Goal: Information Seeking & Learning: Learn about a topic

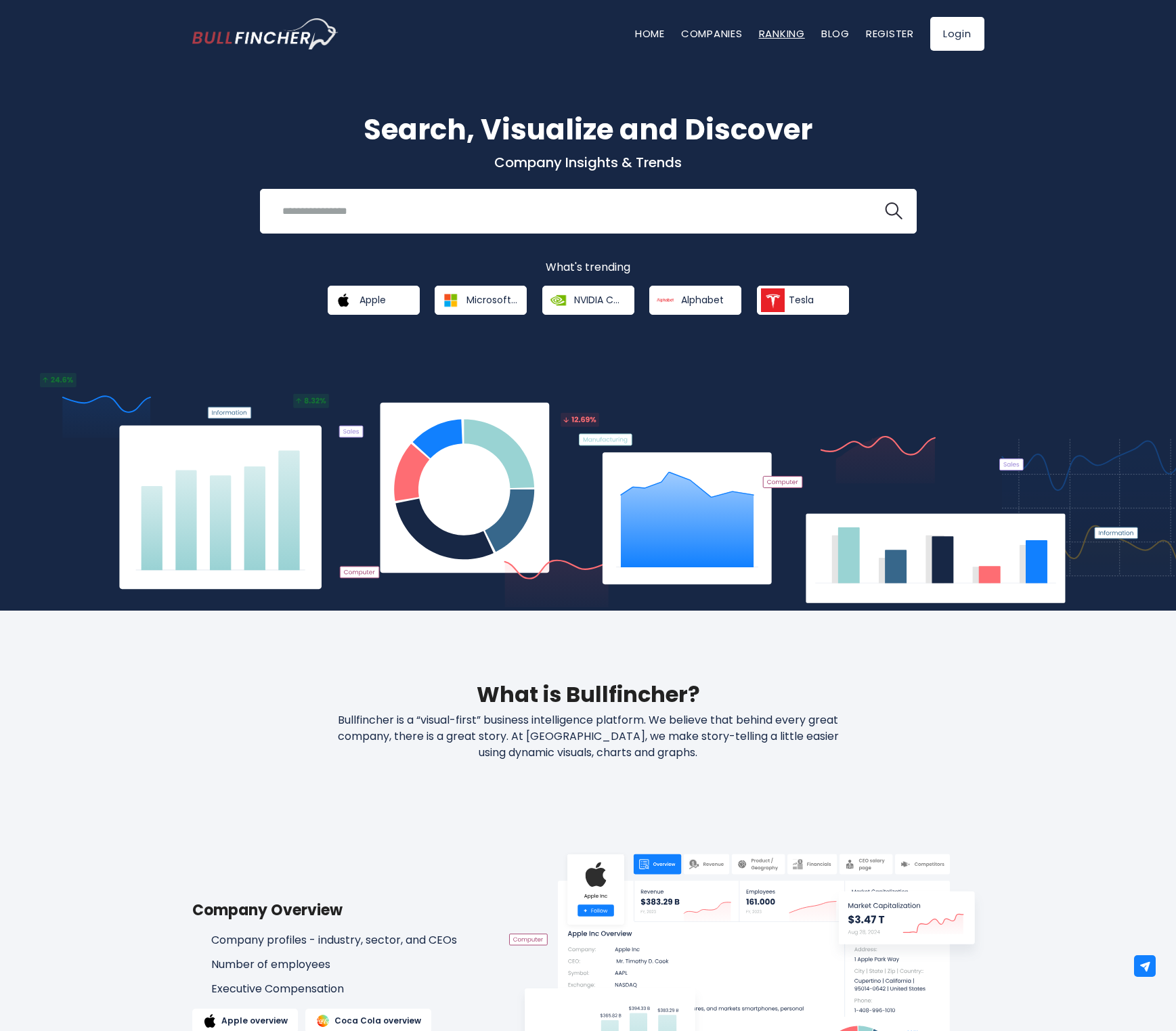
click at [767, 30] on link "Ranking" at bounding box center [782, 33] width 46 height 14
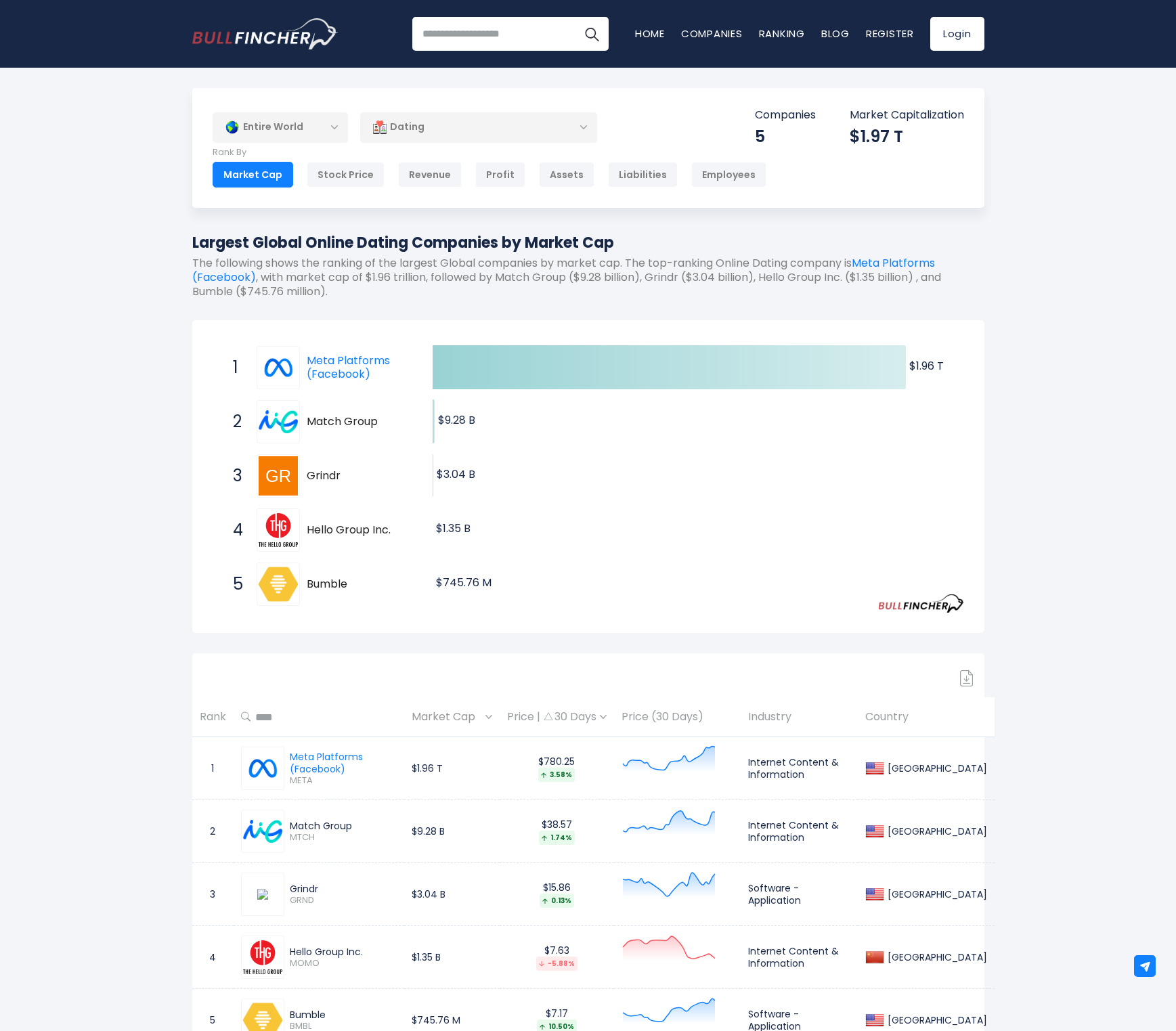
click at [411, 127] on div "Dating" at bounding box center [478, 127] width 237 height 31
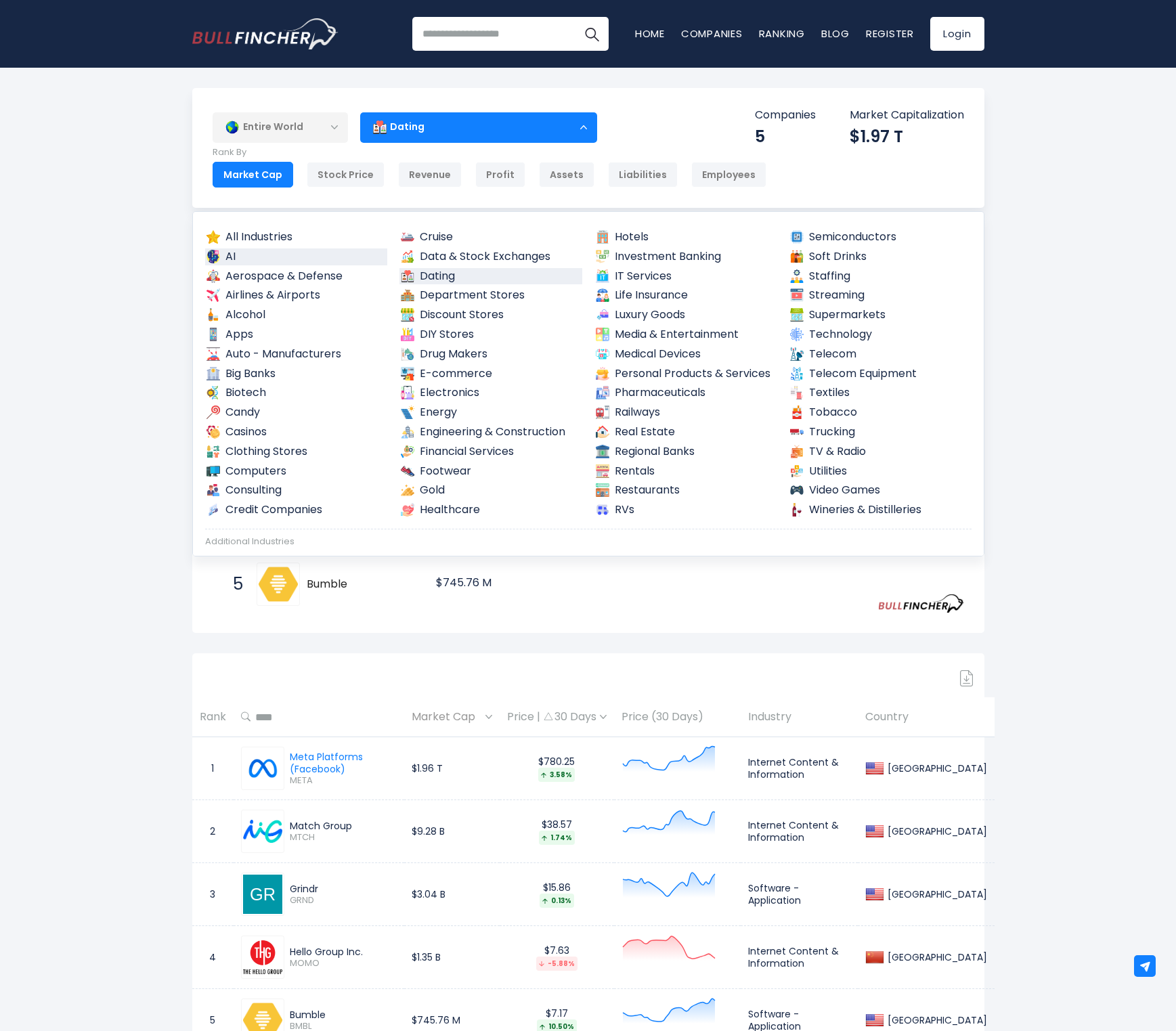
click at [237, 254] on link "AI" at bounding box center [296, 256] width 183 height 17
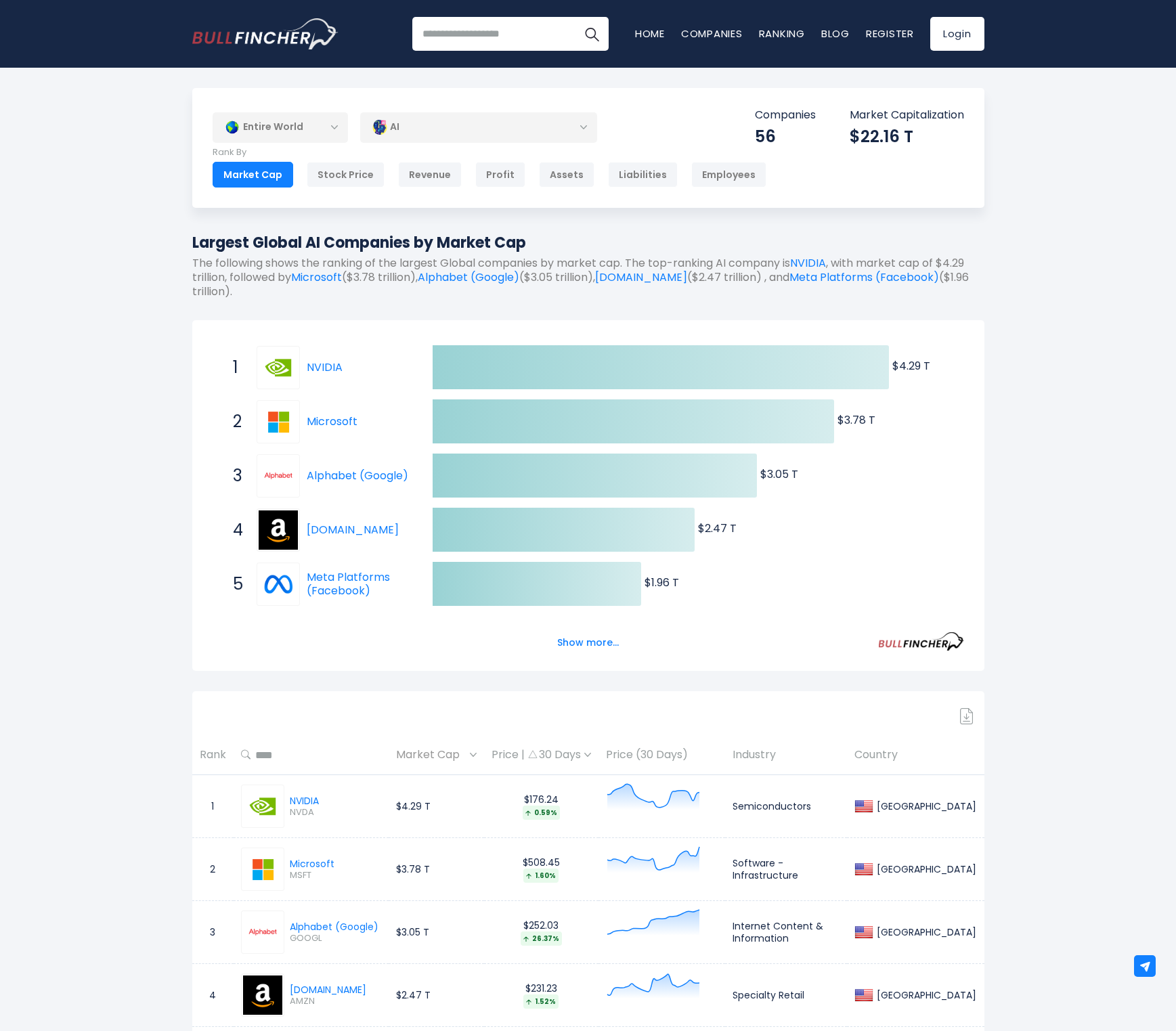
click at [465, 136] on div "AI" at bounding box center [478, 127] width 237 height 31
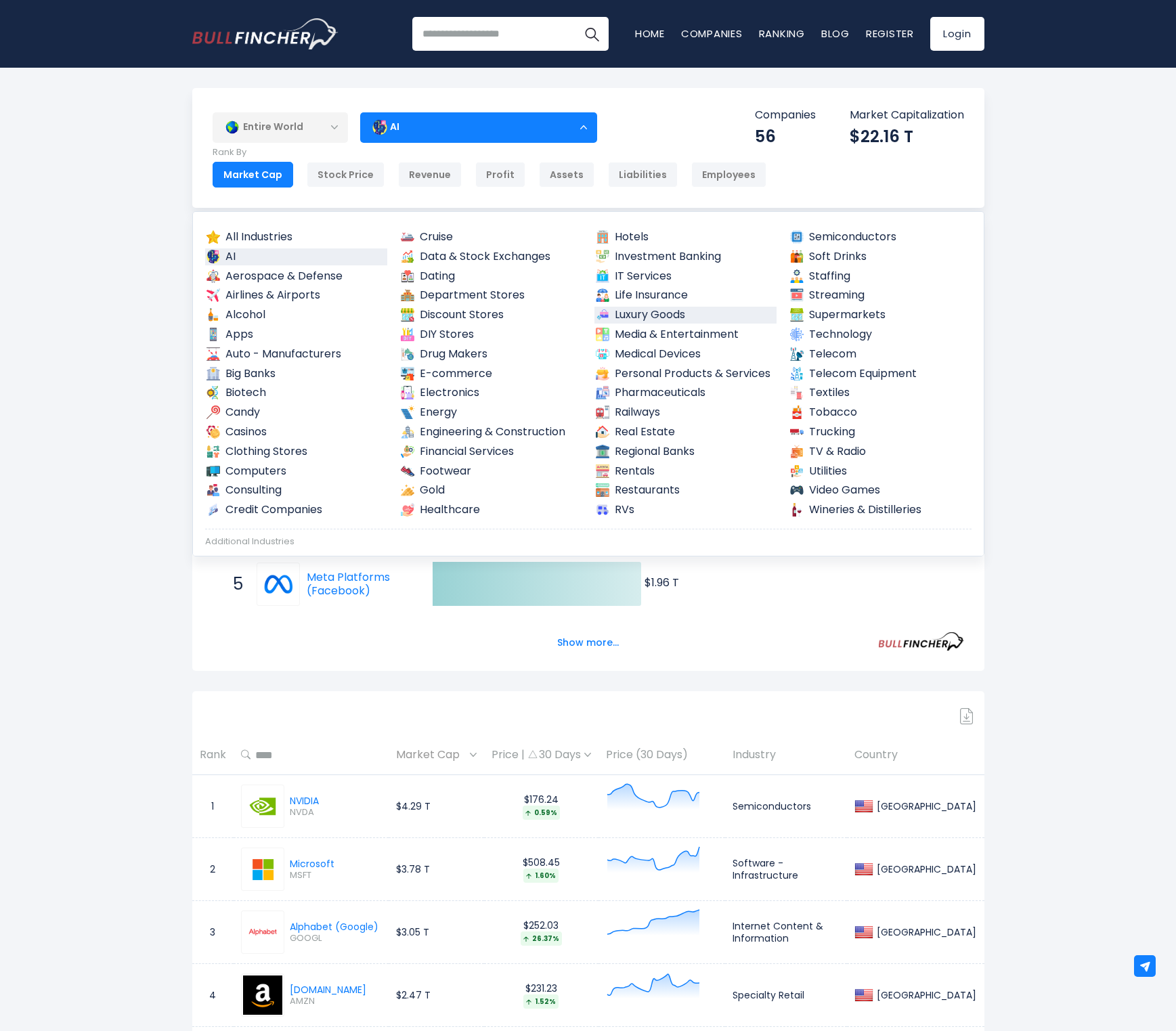
click at [689, 307] on link "Luxury Goods" at bounding box center [686, 315] width 183 height 17
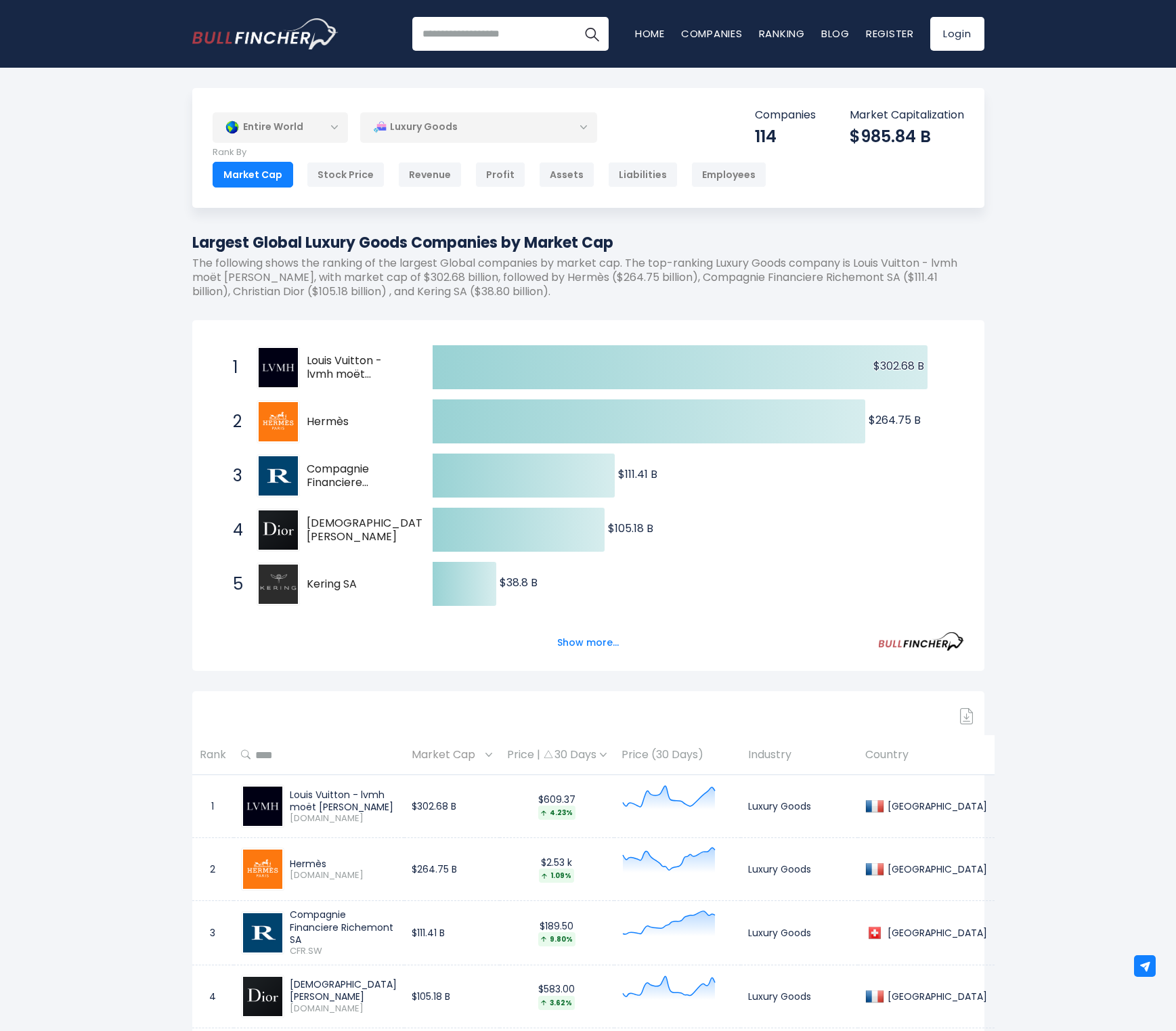
click at [323, 138] on div "Entire World" at bounding box center [280, 127] width 135 height 31
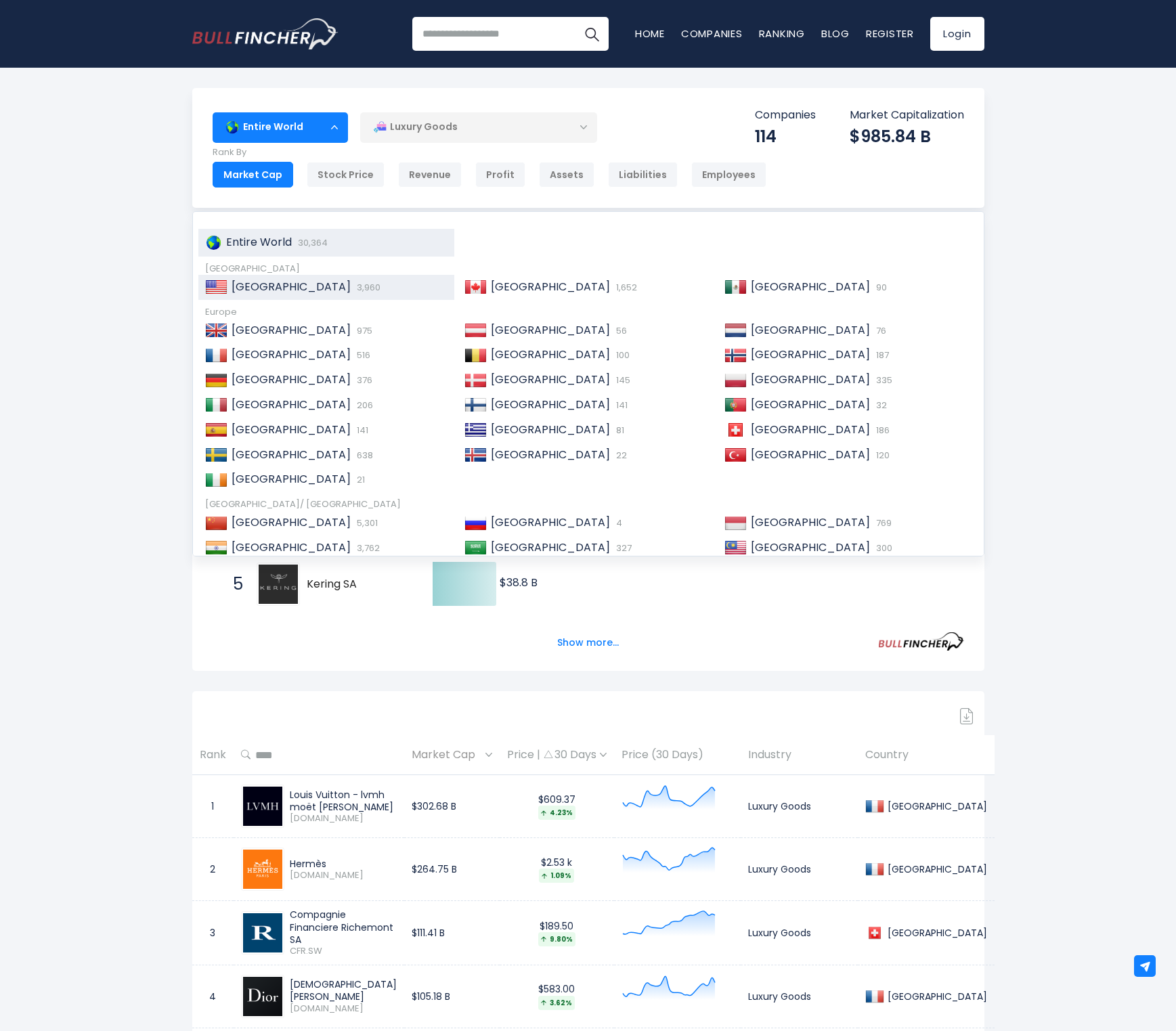
click at [281, 287] on span "United States" at bounding box center [291, 287] width 119 height 15
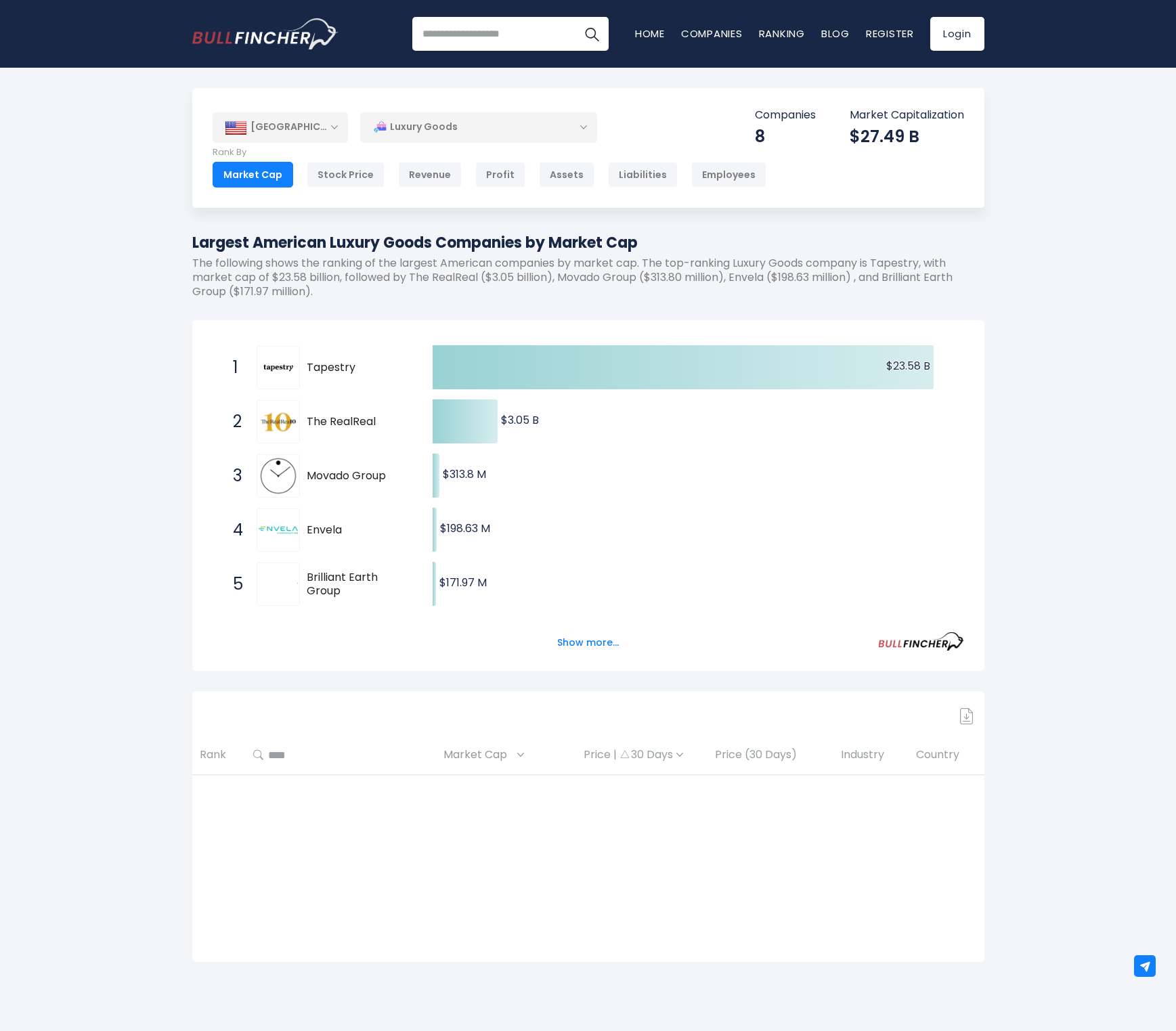
click at [416, 121] on div "Luxury Goods" at bounding box center [478, 127] width 237 height 31
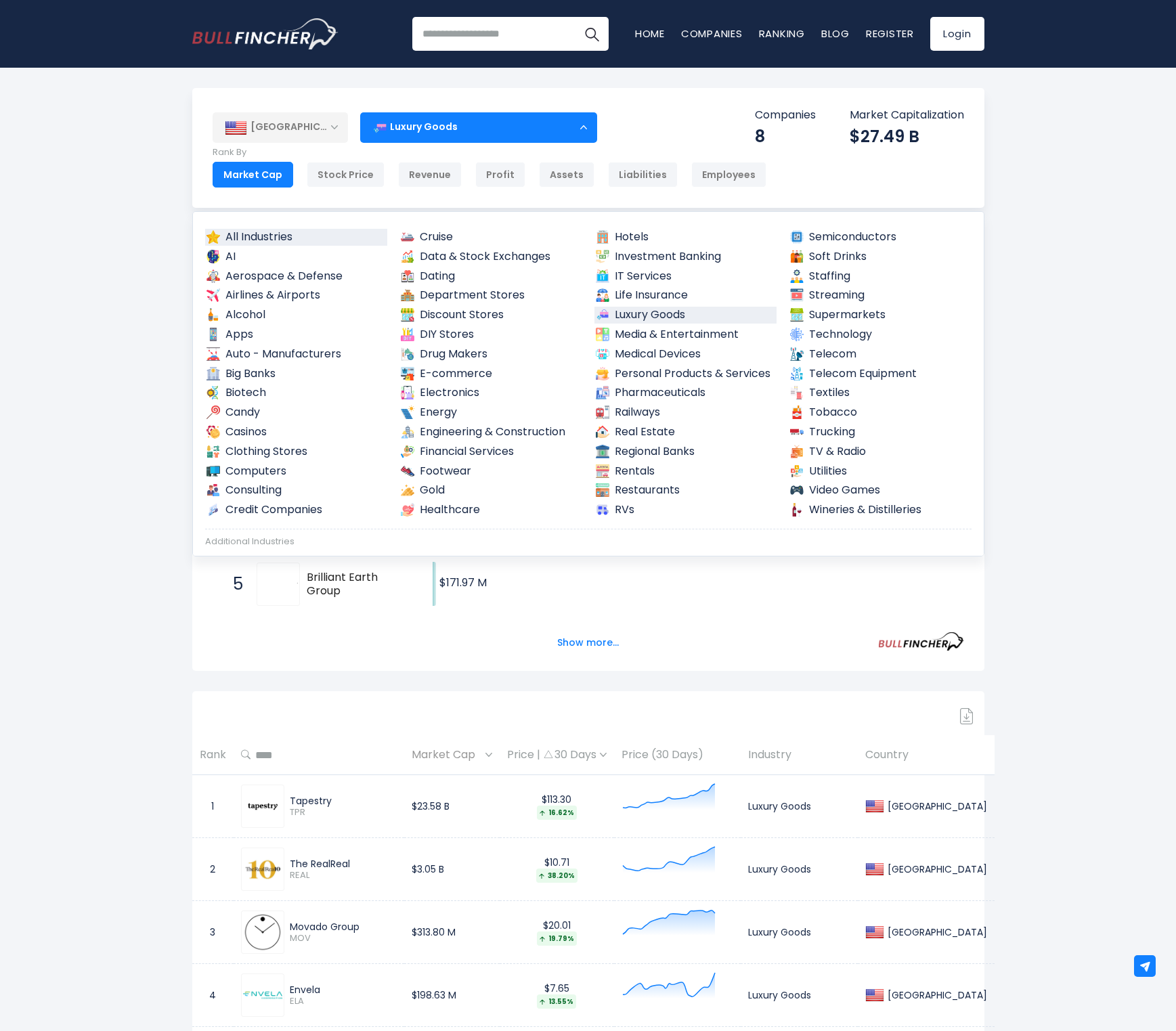
click at [262, 232] on link "All Industries" at bounding box center [296, 237] width 183 height 17
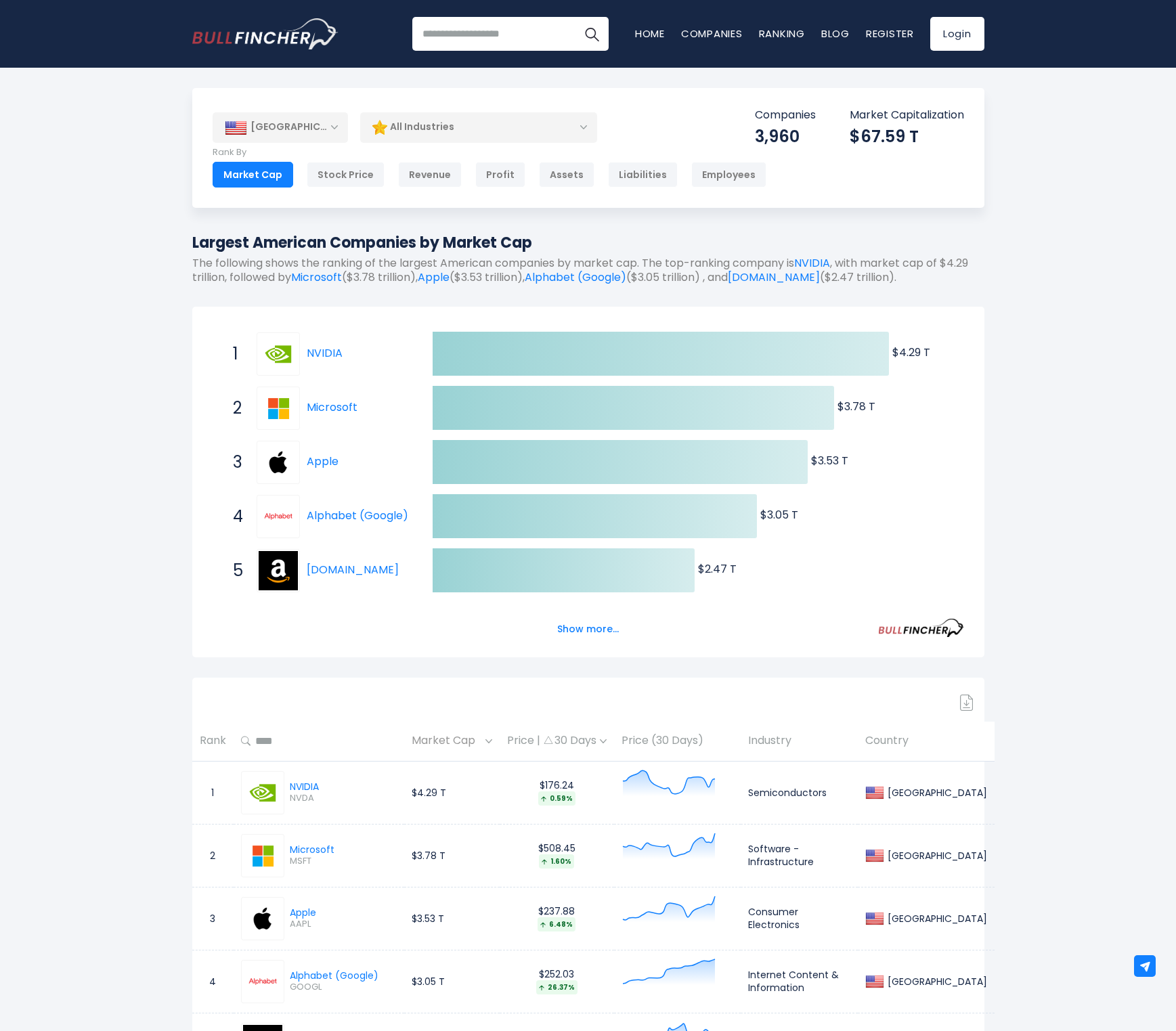
scroll to position [19, 0]
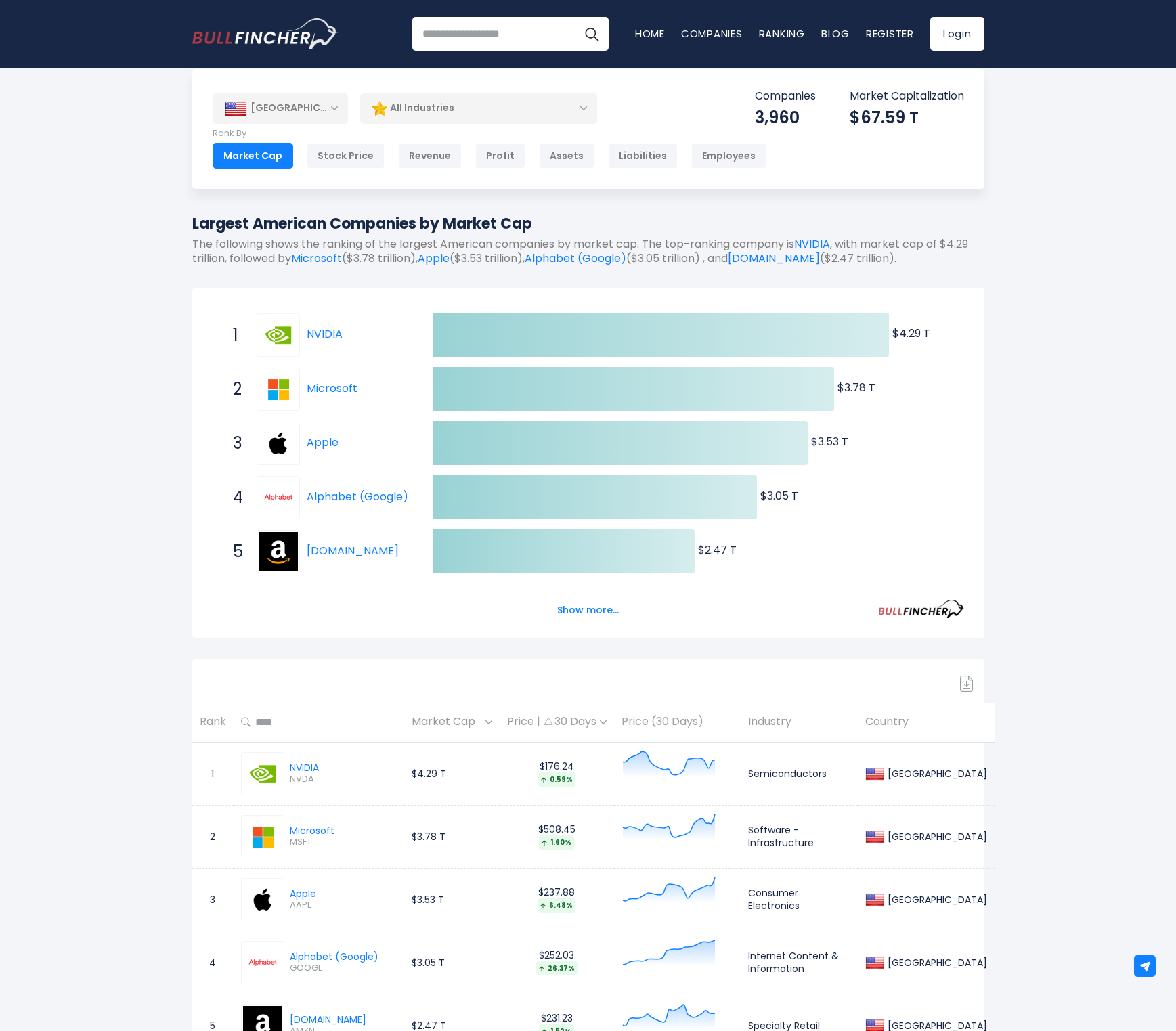
click at [272, 721] on input "text" at bounding box center [323, 722] width 146 height 24
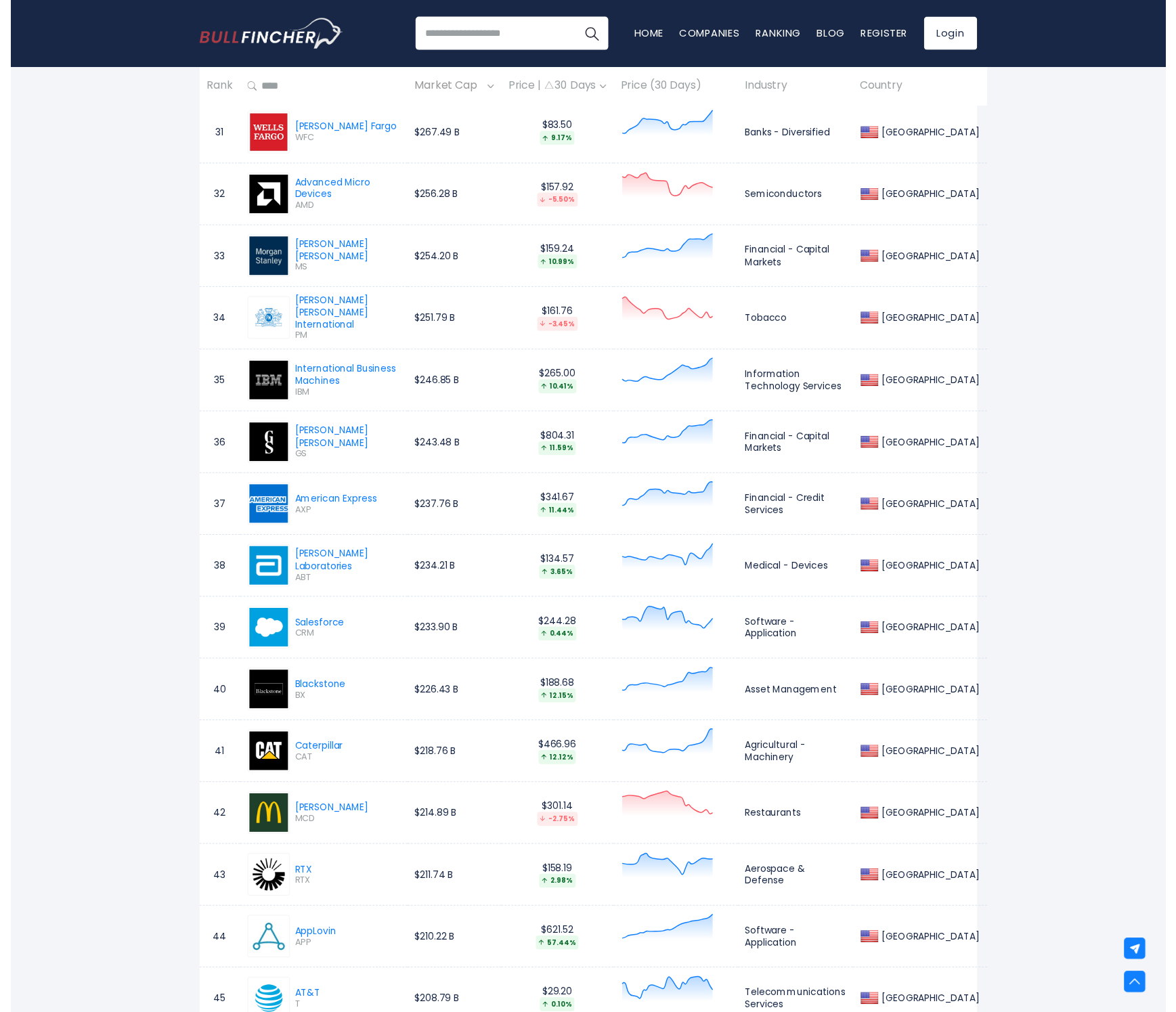
scroll to position [0, 0]
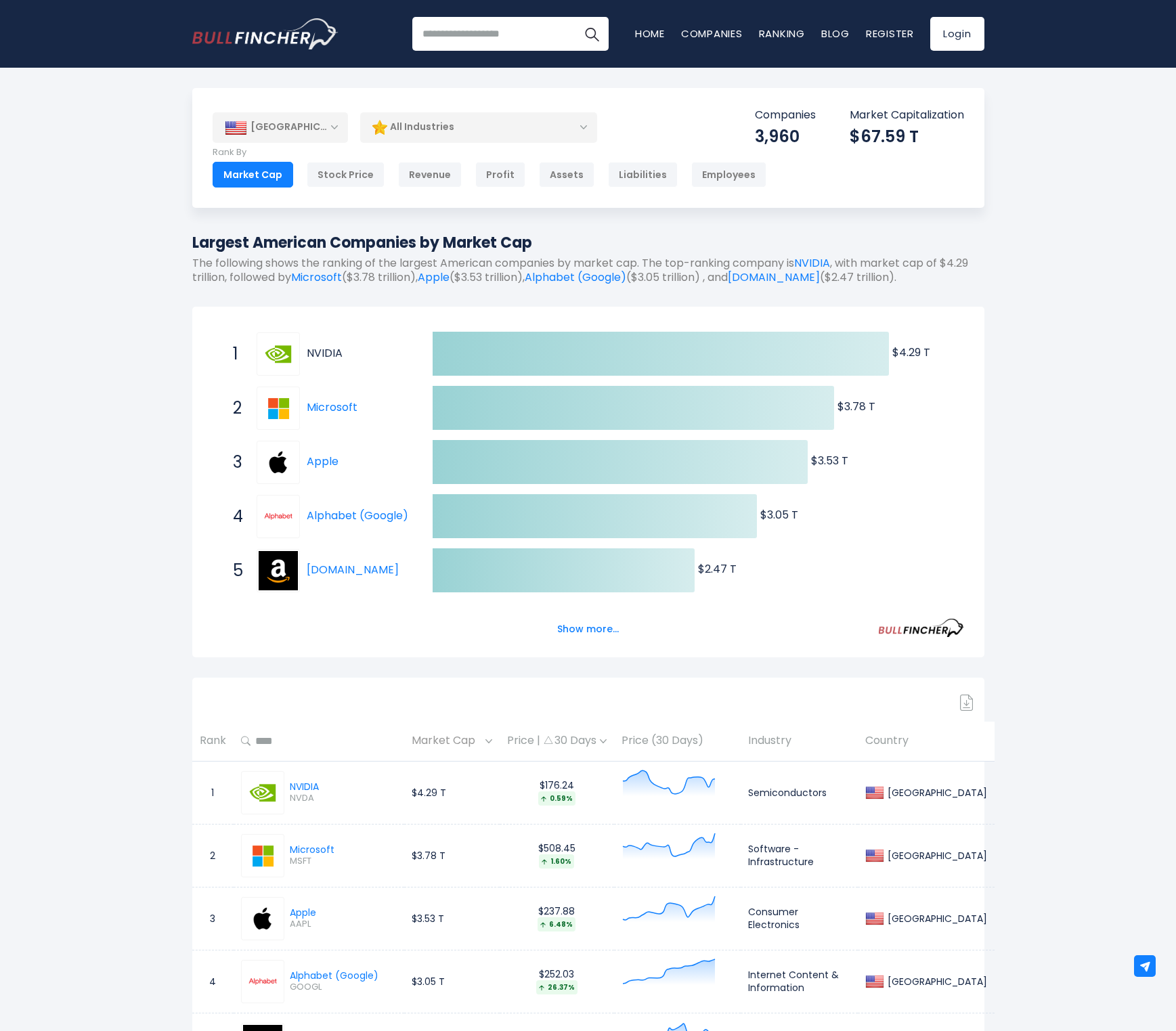
click at [320, 353] on link "NVIDIA" at bounding box center [324, 353] width 36 height 15
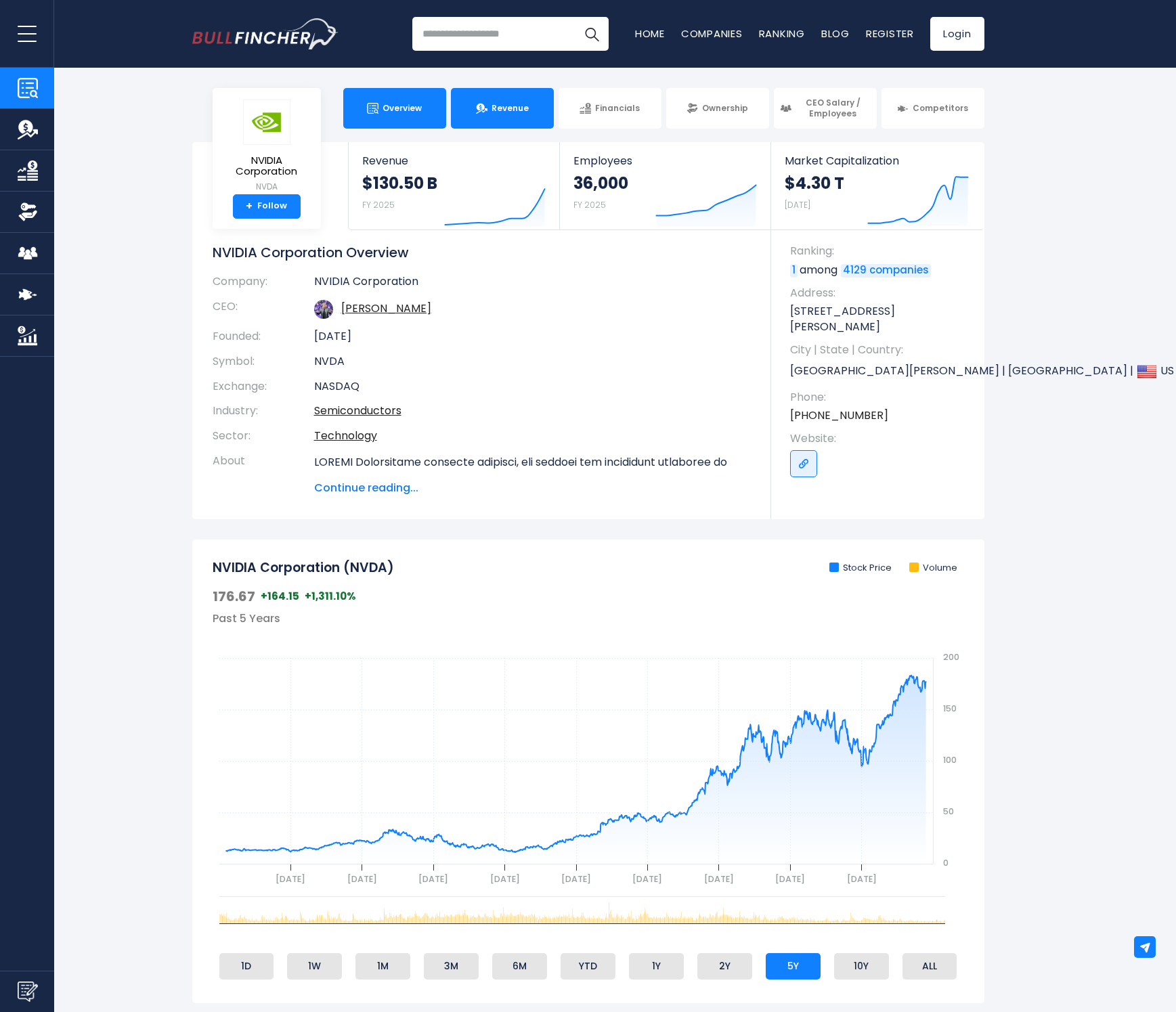
click at [491, 116] on link "Revenue" at bounding box center [503, 108] width 103 height 40
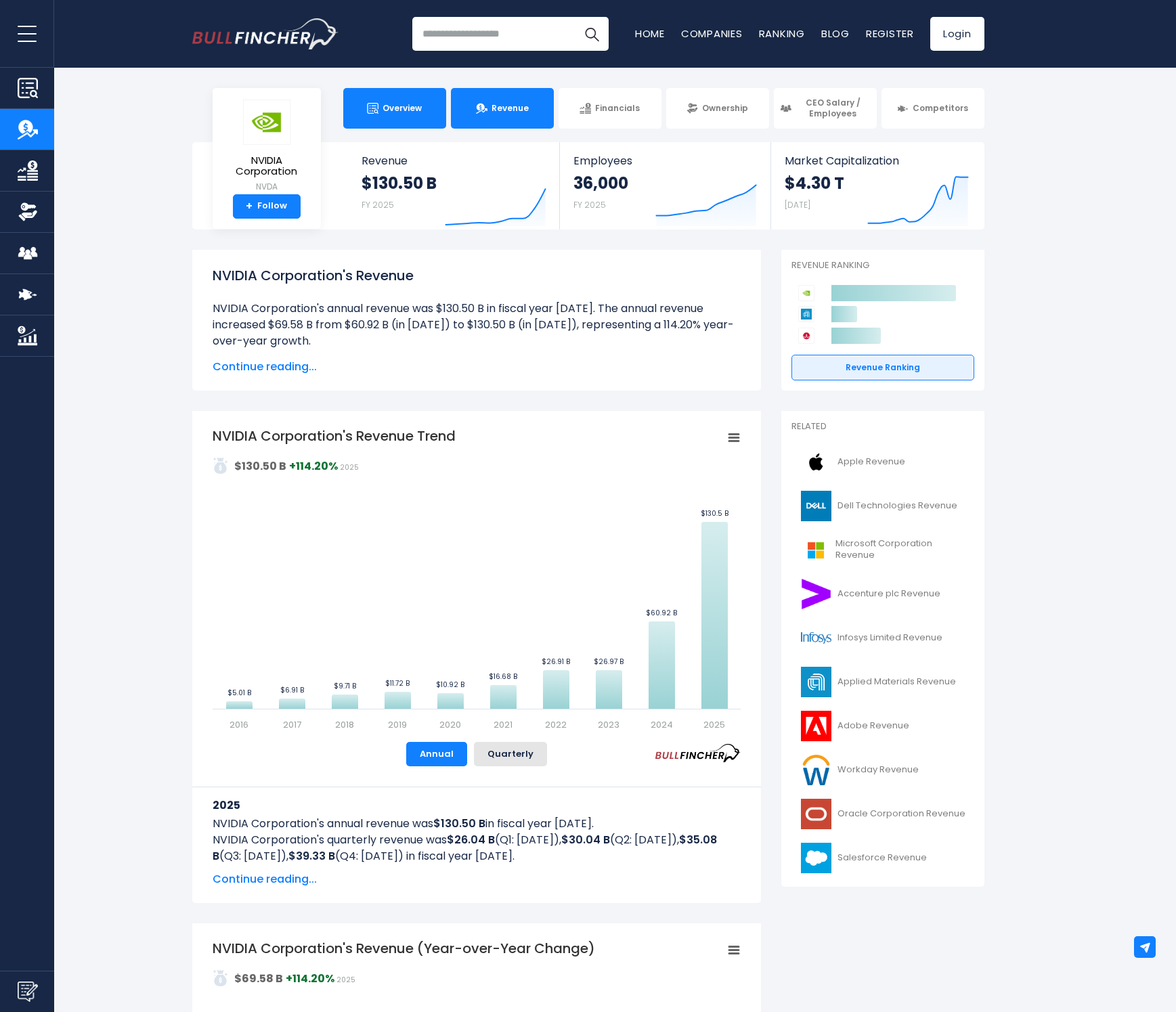
click at [384, 105] on span "Overview" at bounding box center [402, 108] width 39 height 11
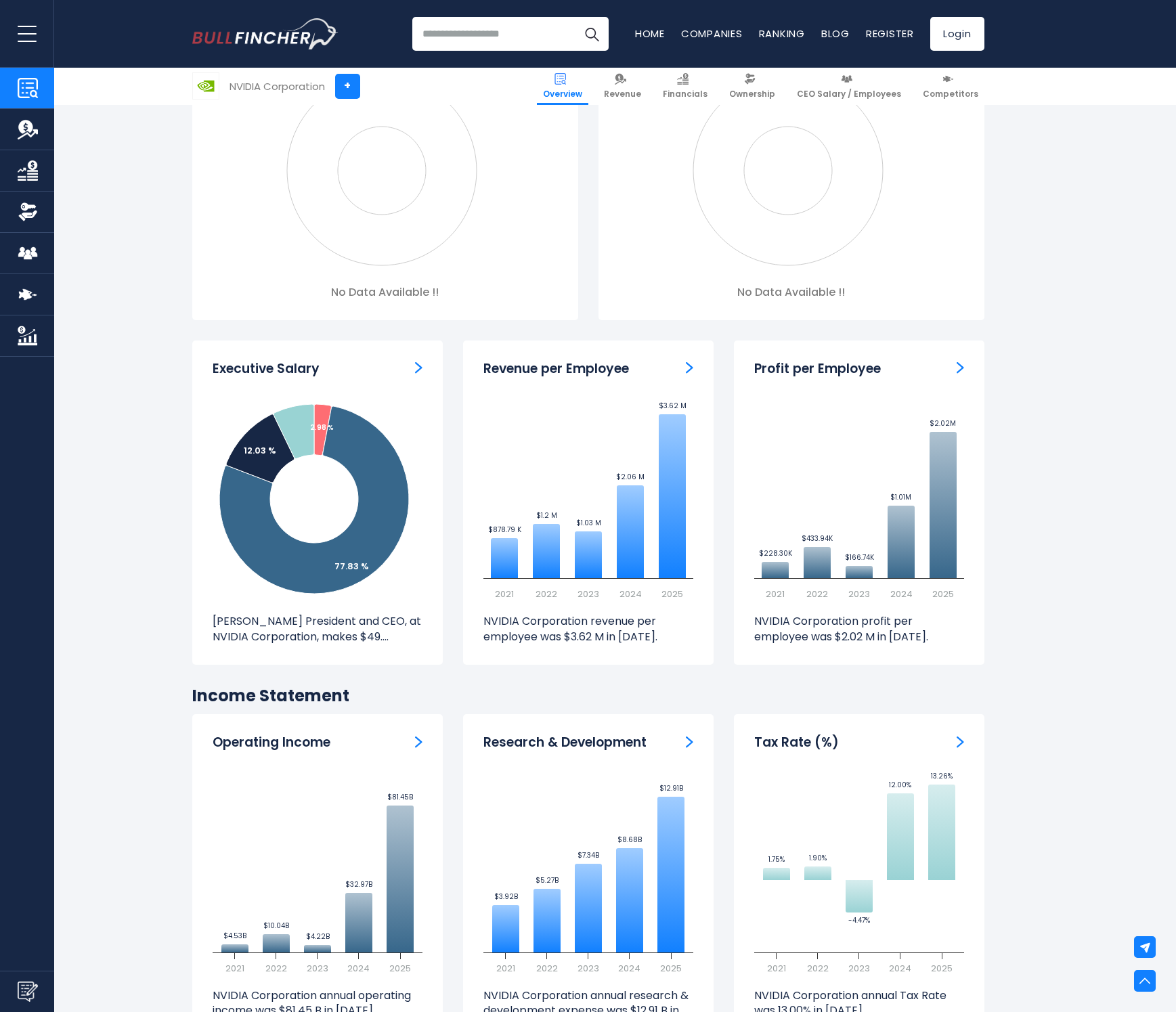
scroll to position [1104, 0]
